Goal: Task Accomplishment & Management: Use online tool/utility

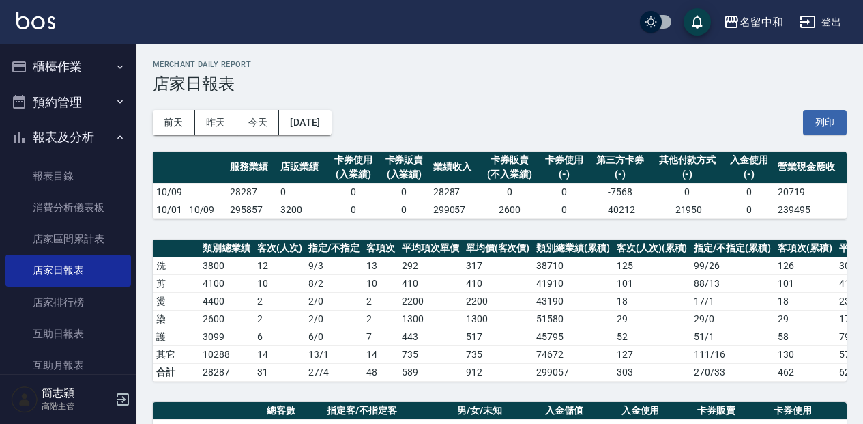
scroll to position [318, 0]
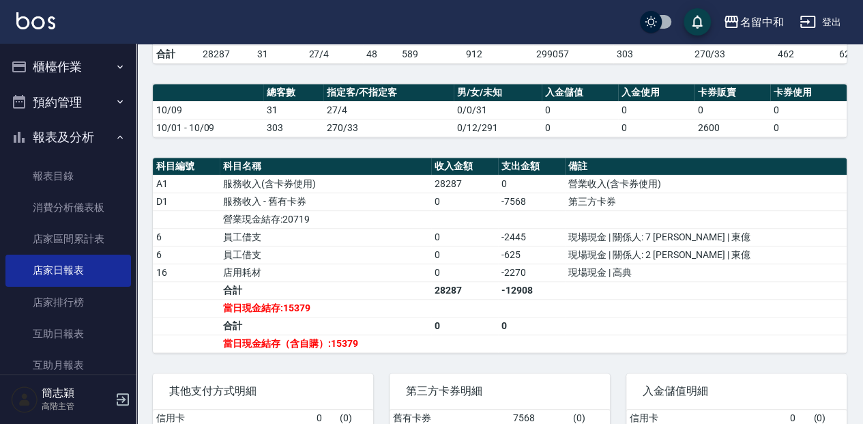
click at [92, 71] on button "櫃檯作業" at bounding box center [68, 66] width 126 height 35
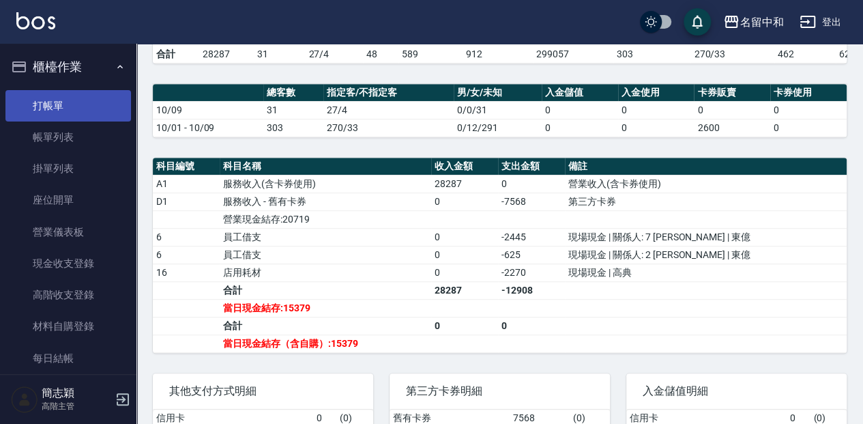
click at [92, 98] on link "打帳單" at bounding box center [68, 105] width 126 height 31
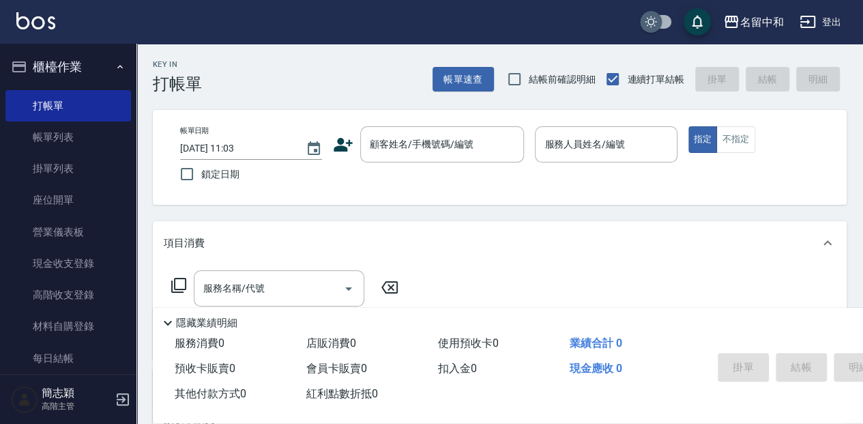
click at [647, 19] on input "checkbox" at bounding box center [651, 22] width 66 height 22
checkbox input "true"
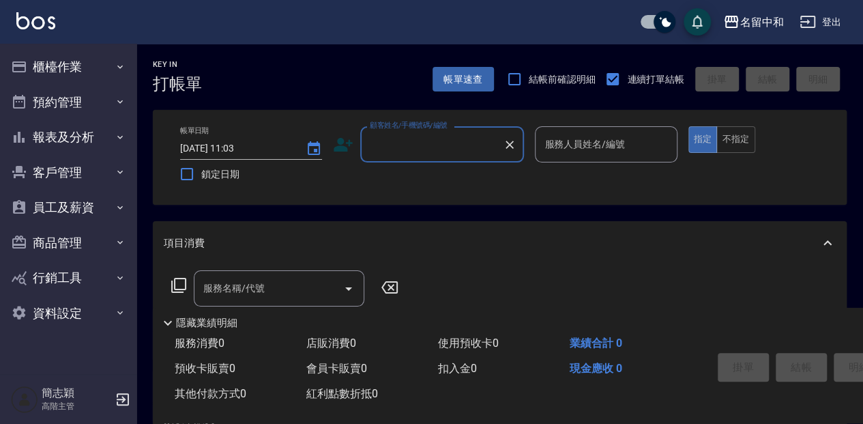
click at [347, 98] on div "Key In 打帳單 帳單速查 結帳前確認明細 連續打單結帳 掛單 結帳 明細 帳單日期 2025/10/10 11:03 鎖定日期 顧客姓名/手機號碼/編號…" at bounding box center [499, 354] width 727 height 620
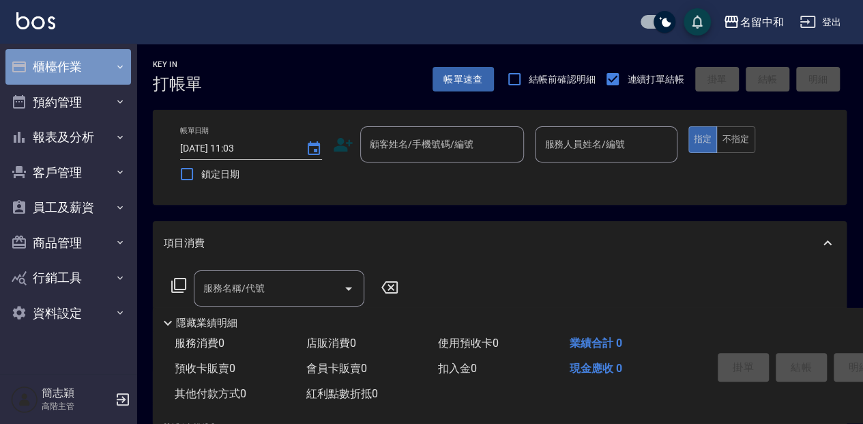
click at [85, 81] on button "櫃檯作業" at bounding box center [68, 66] width 126 height 35
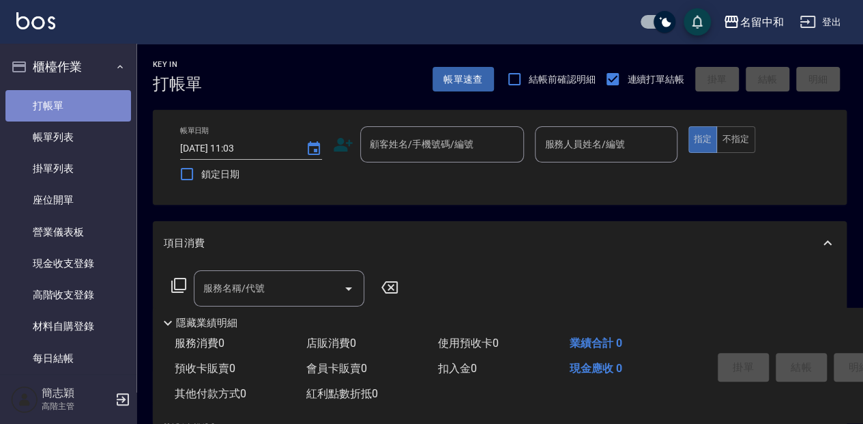
click at [89, 92] on link "打帳單" at bounding box center [68, 105] width 126 height 31
click at [89, 96] on link "打帳單" at bounding box center [68, 105] width 126 height 31
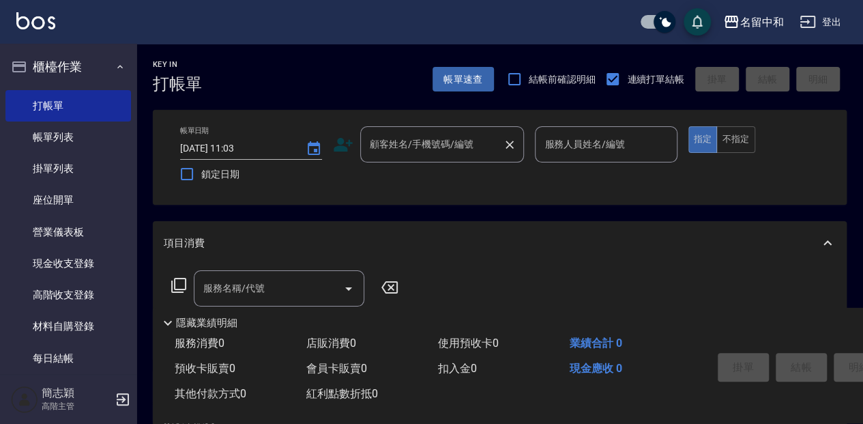
click at [388, 141] on input "顧客姓名/手機號碼/編號" at bounding box center [431, 144] width 131 height 24
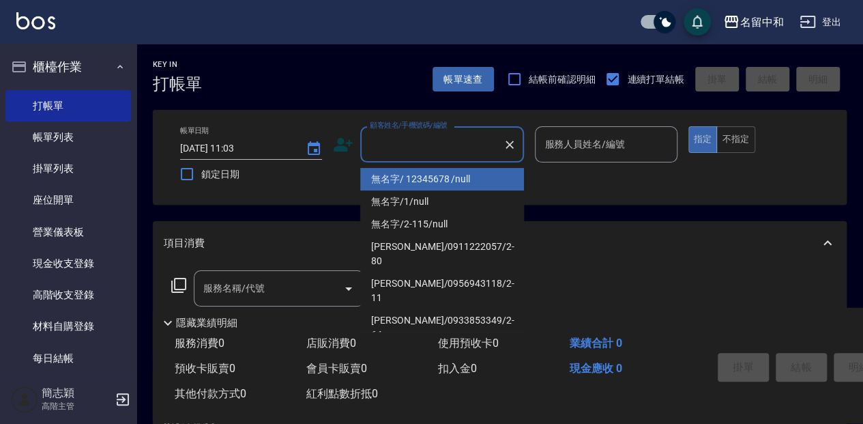
click at [409, 182] on li "無名字/ 12345678 /null" at bounding box center [442, 179] width 164 height 23
type input "無名字/ 12345678 /null"
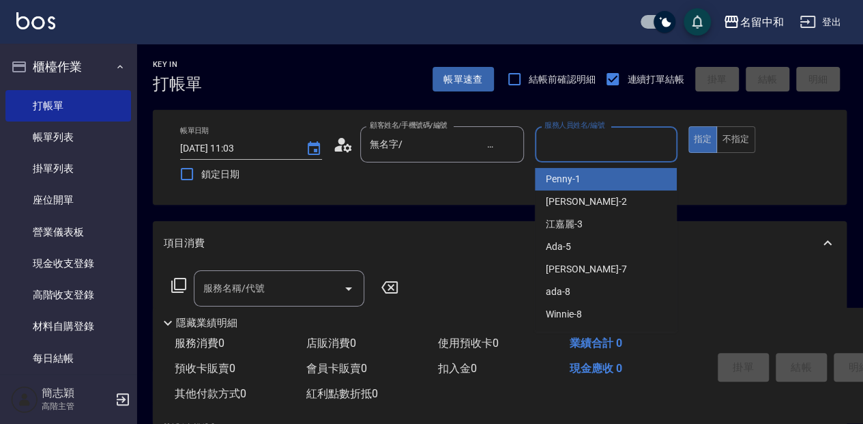
click at [592, 143] on input "服務人員姓名/編號" at bounding box center [606, 144] width 130 height 24
click at [640, 172] on div "瓦皮 -A" at bounding box center [606, 179] width 142 height 23
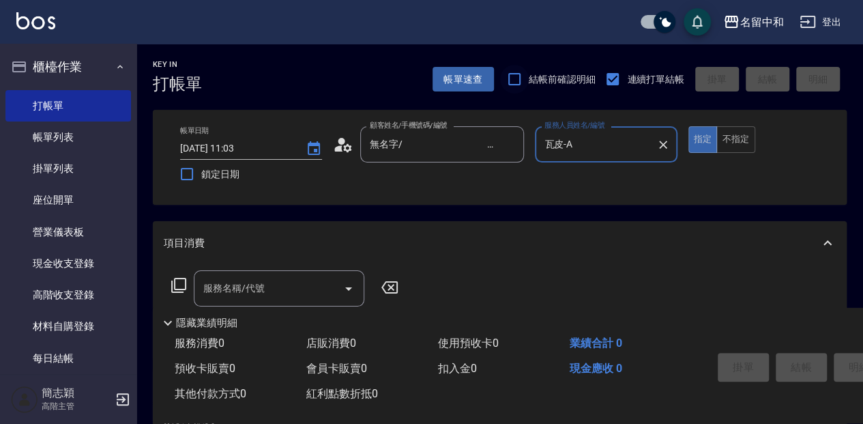
type input "瓦皮-A"
click at [509, 81] on input "結帳前確認明細" at bounding box center [514, 79] width 29 height 29
checkbox input "true"
click at [220, 316] on p "隱藏業績明細" at bounding box center [206, 323] width 61 height 14
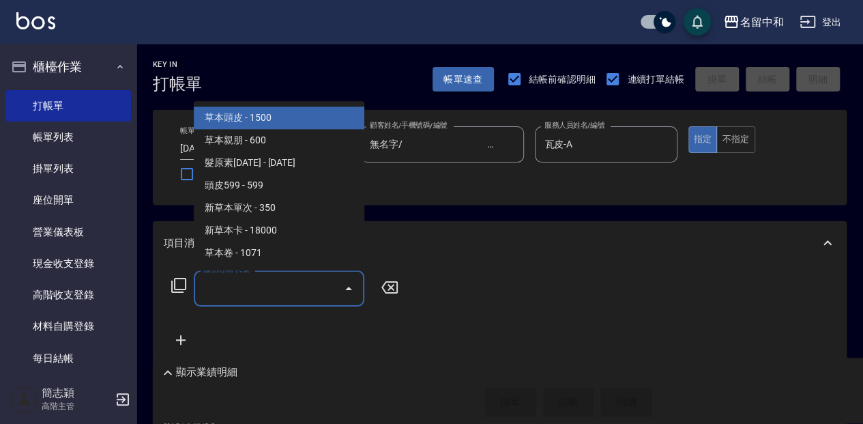
click at [228, 286] on input "服務名稱/代號" at bounding box center [269, 288] width 138 height 24
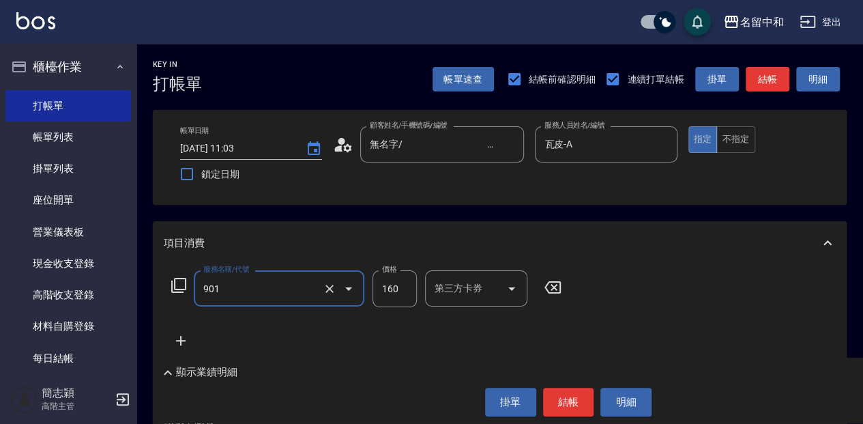
type input "修手(901)"
click at [385, 284] on input "160" at bounding box center [395, 288] width 44 height 37
type input "460"
click at [558, 397] on button "結帳" at bounding box center [568, 402] width 51 height 29
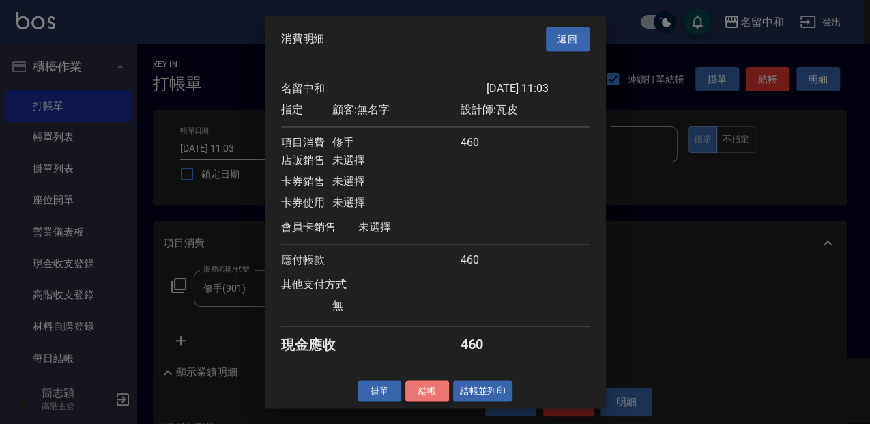
click at [446, 399] on button "結帳" at bounding box center [427, 390] width 44 height 21
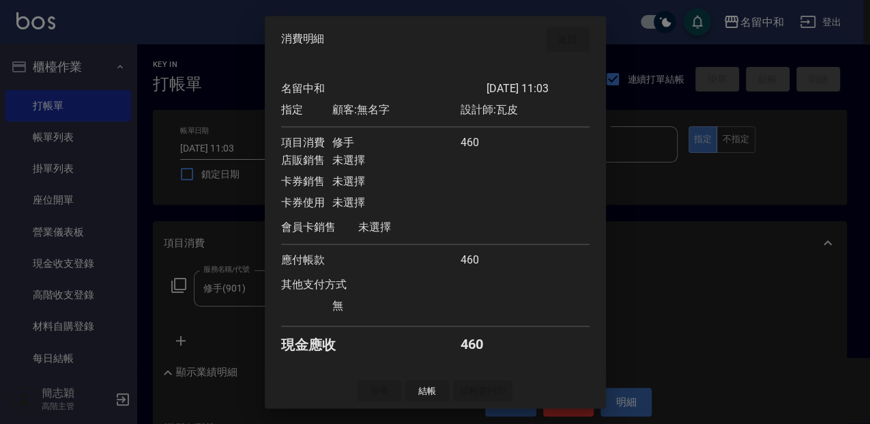
type input "2025/10/10 11:20"
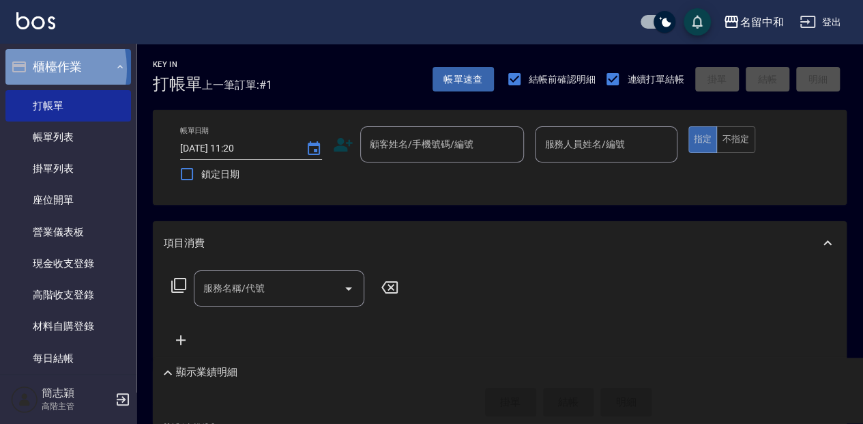
click at [25, 69] on icon "button" at bounding box center [19, 66] width 14 height 11
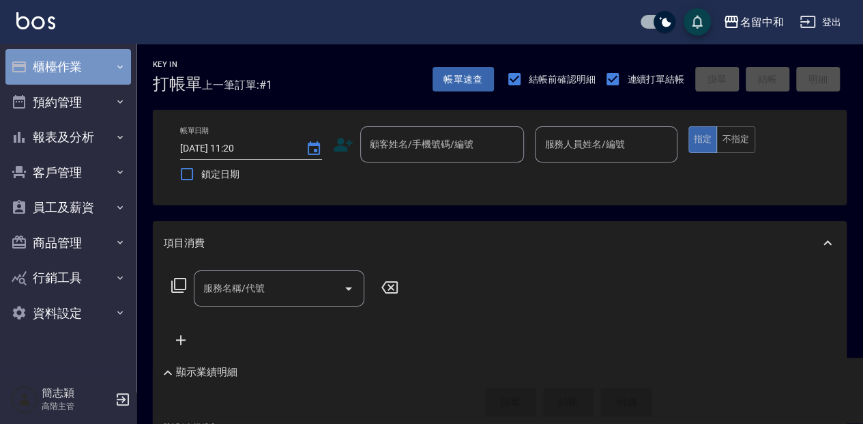
click at [18, 68] on icon "button" at bounding box center [19, 67] width 16 height 16
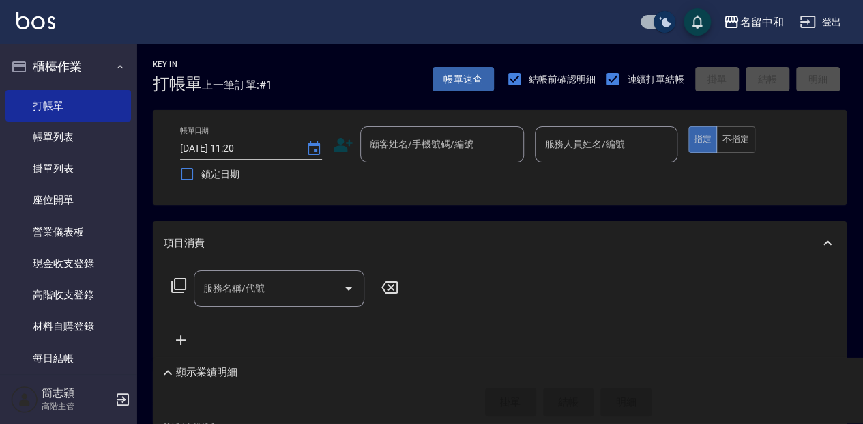
click at [646, 23] on input "checkbox" at bounding box center [665, 22] width 66 height 22
checkbox input "false"
